Goal: Communication & Community: Answer question/provide support

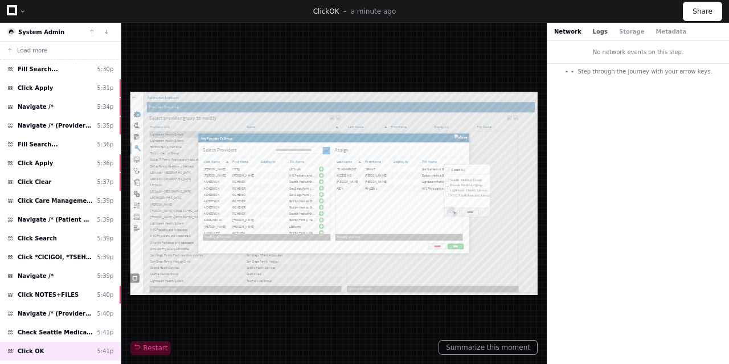
click at [595, 30] on button "Logs" at bounding box center [600, 31] width 15 height 9
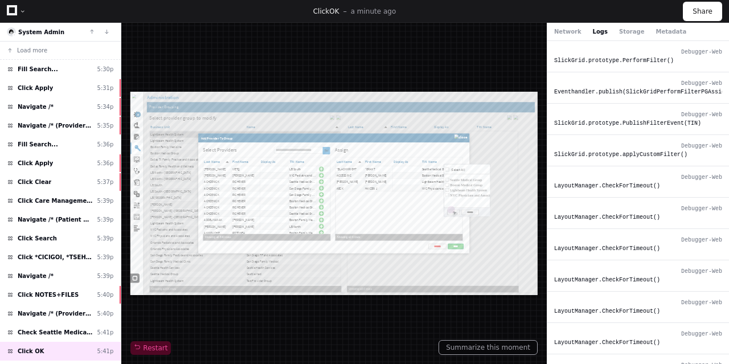
click at [621, 36] on div "Network Logs Storage Metadata" at bounding box center [638, 32] width 182 height 18
click at [621, 32] on button "Storage" at bounding box center [631, 31] width 25 height 9
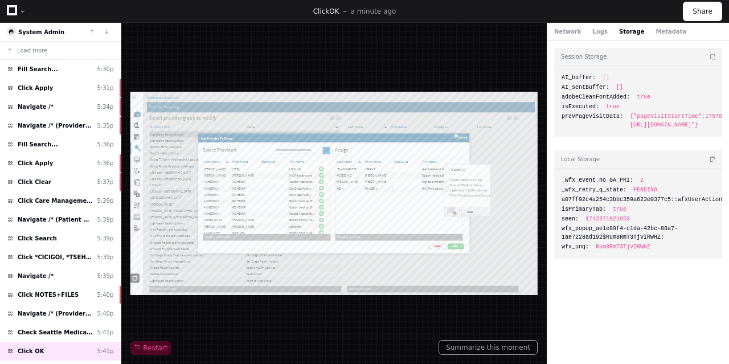
click at [11, 12] on icon at bounding box center [12, 10] width 10 height 10
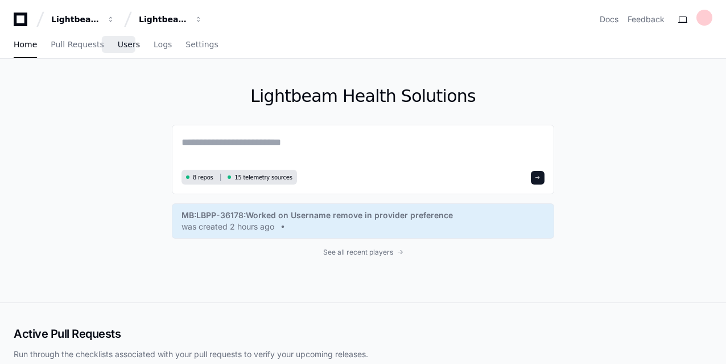
click at [118, 47] on span "Users" at bounding box center [129, 44] width 22 height 7
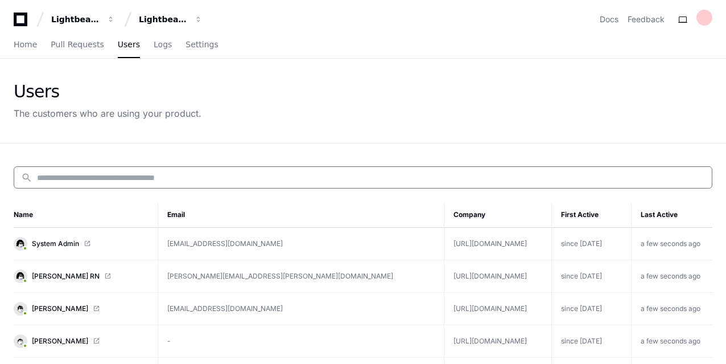
click at [140, 176] on input at bounding box center [371, 177] width 668 height 11
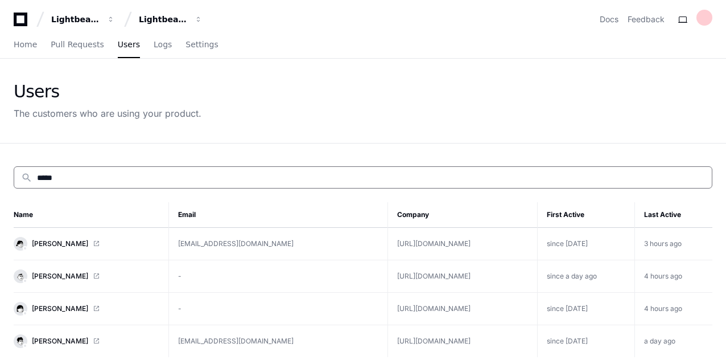
type input "*****"
click at [93, 242] on span at bounding box center [96, 243] width 7 height 7
click at [20, 18] on icon at bounding box center [20, 20] width 23 height 14
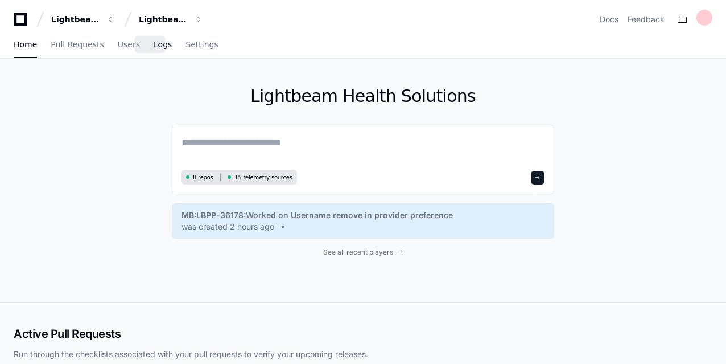
click at [154, 46] on span "Logs" at bounding box center [163, 44] width 18 height 7
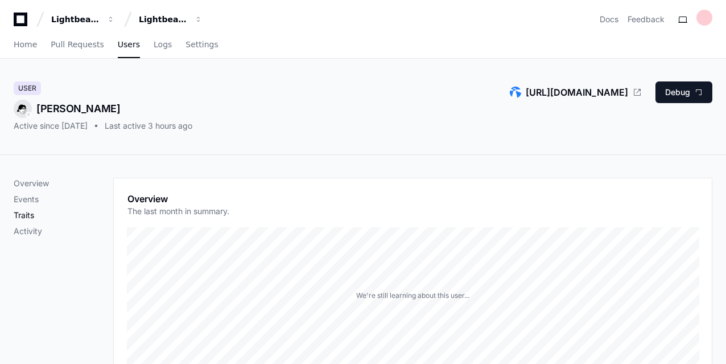
click at [22, 218] on p "Traits" at bounding box center [64, 214] width 100 height 11
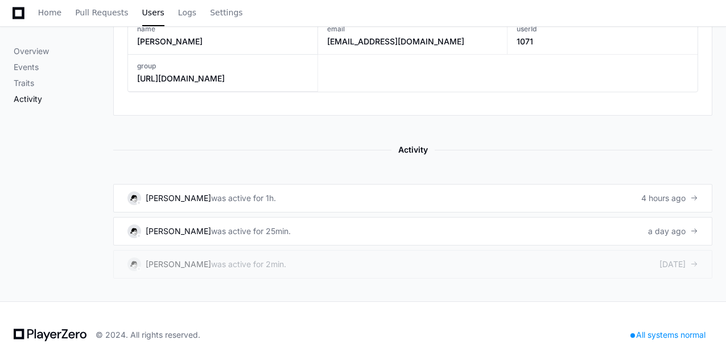
click at [31, 94] on p "Activity" at bounding box center [64, 98] width 100 height 11
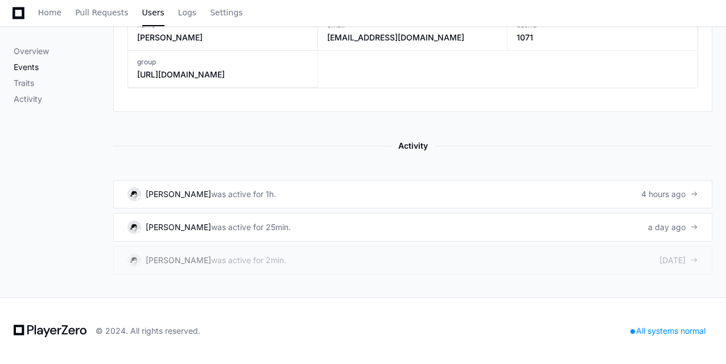
click at [30, 69] on p "Events" at bounding box center [64, 66] width 100 height 11
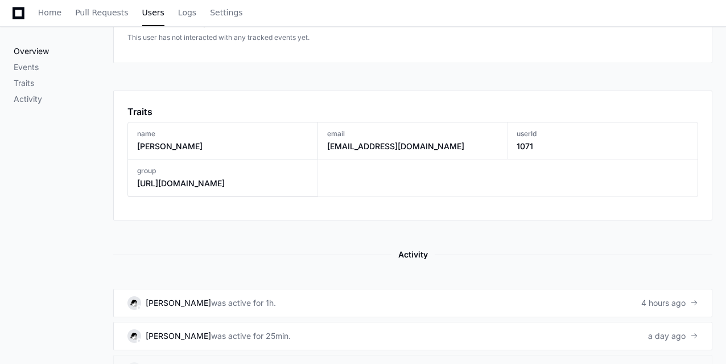
click at [28, 50] on p "Overview" at bounding box center [64, 51] width 100 height 11
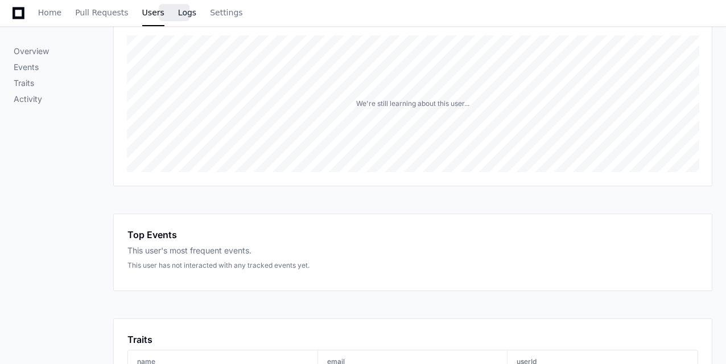
click at [178, 16] on span "Logs" at bounding box center [187, 12] width 18 height 7
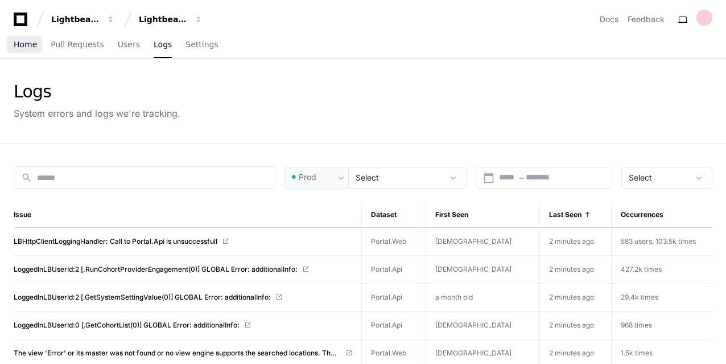
click at [19, 47] on span "Home" at bounding box center [25, 44] width 23 height 7
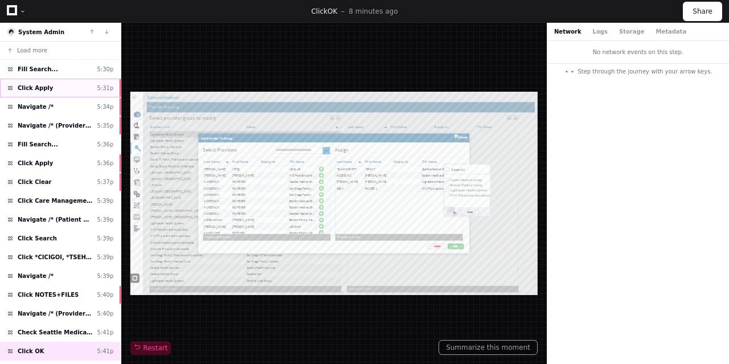
click at [44, 89] on span "Click Apply" at bounding box center [35, 88] width 35 height 9
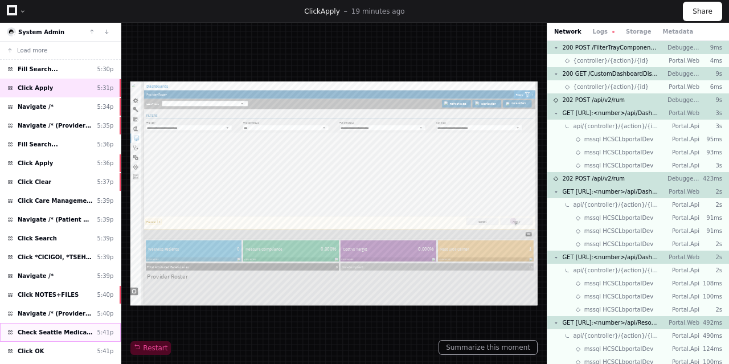
click at [43, 328] on span "Check Seattle Medical Group" at bounding box center [55, 332] width 75 height 9
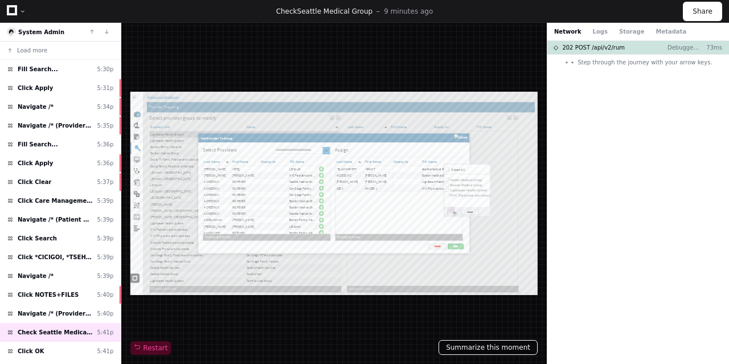
click at [482, 354] on button "Summarize this moment" at bounding box center [487, 347] width 99 height 15
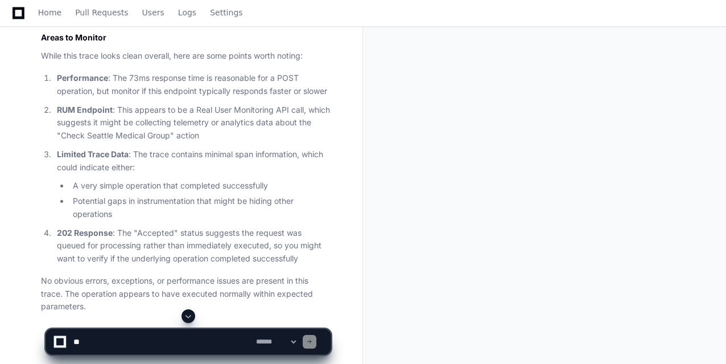
scroll to position [654, 0]
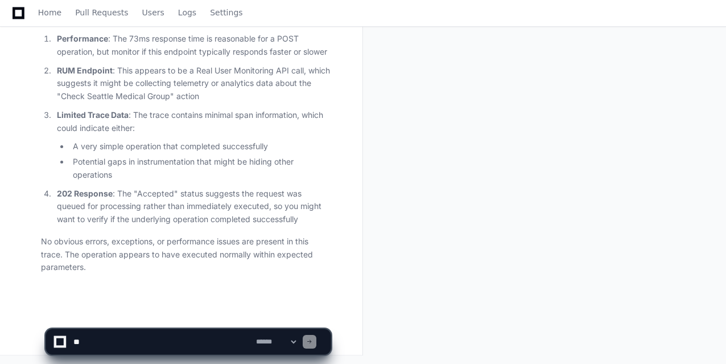
click at [98, 349] on textarea at bounding box center [162, 341] width 183 height 25
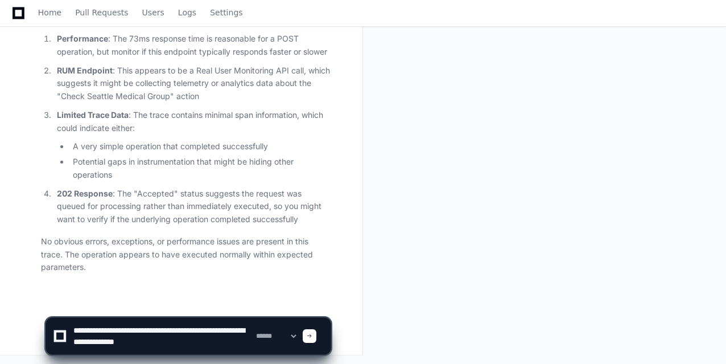
paste textarea "**********"
click at [248, 344] on textarea at bounding box center [162, 336] width 183 height 36
type textarea "**********"
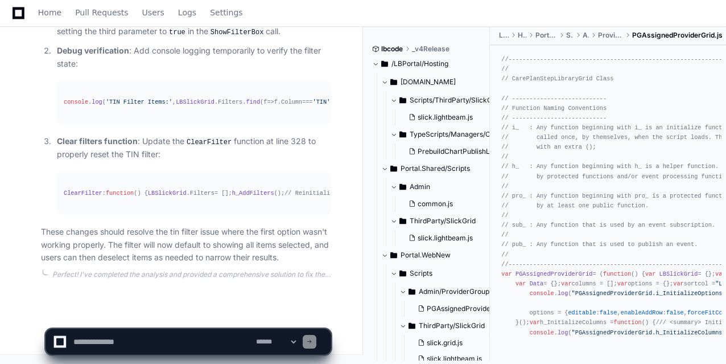
scroll to position [2594, 0]
